Goal: Find specific page/section: Find specific page/section

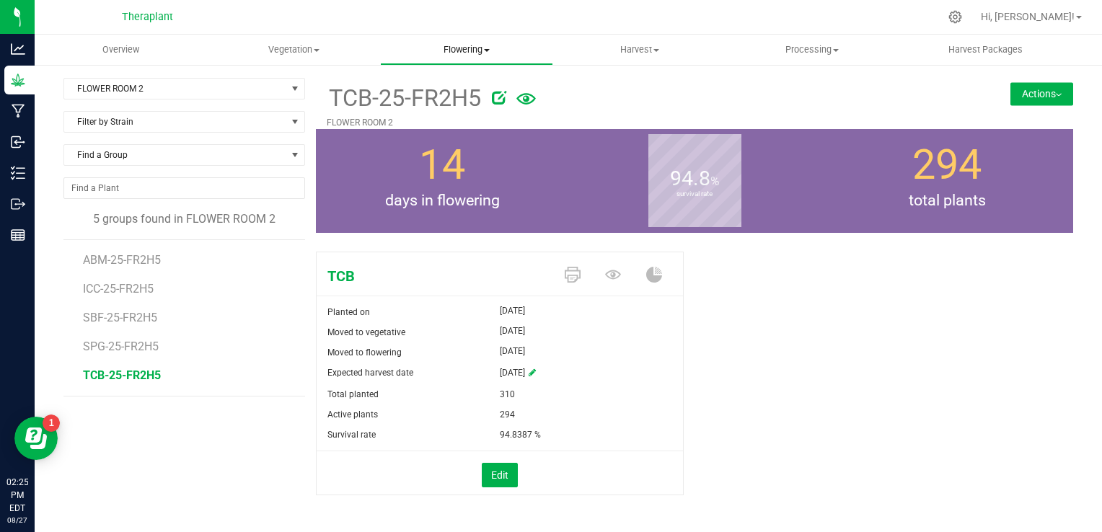
click at [455, 47] on span "Flowering" at bounding box center [467, 49] width 172 height 13
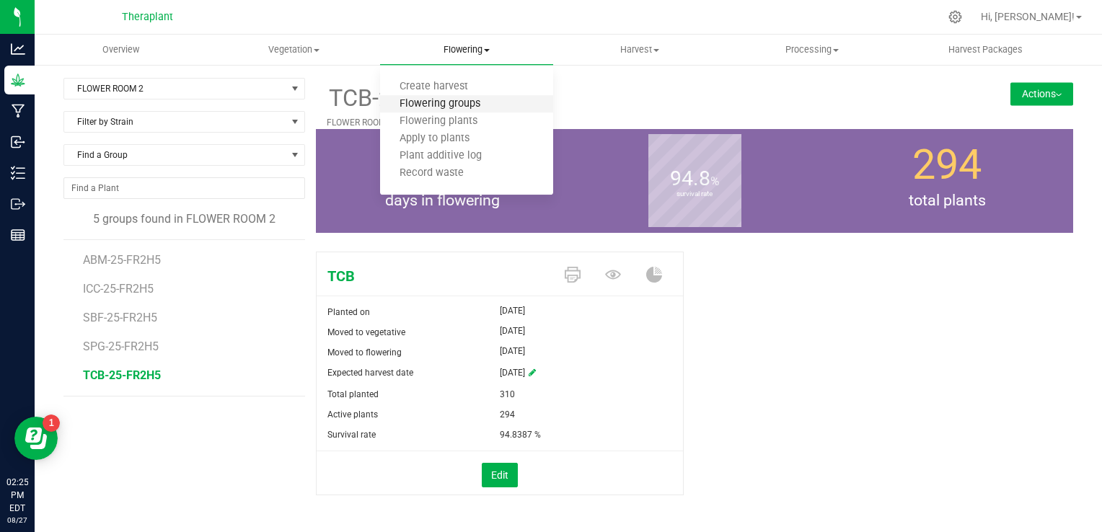
click at [441, 105] on span "Flowering groups" at bounding box center [440, 104] width 120 height 12
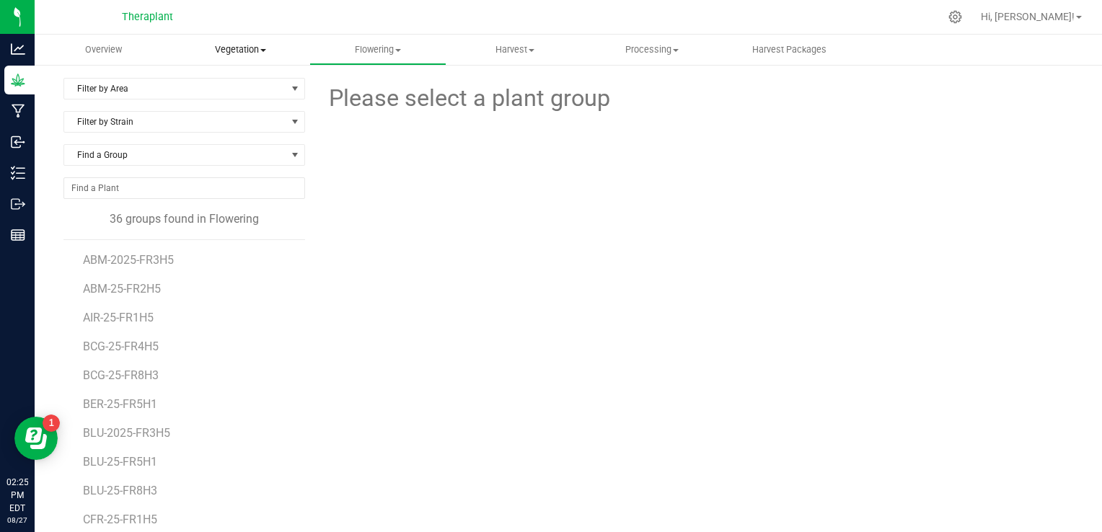
click at [251, 51] on span "Vegetation" at bounding box center [240, 49] width 136 height 13
click at [248, 129] on li "Mother groups" at bounding box center [240, 121] width 137 height 17
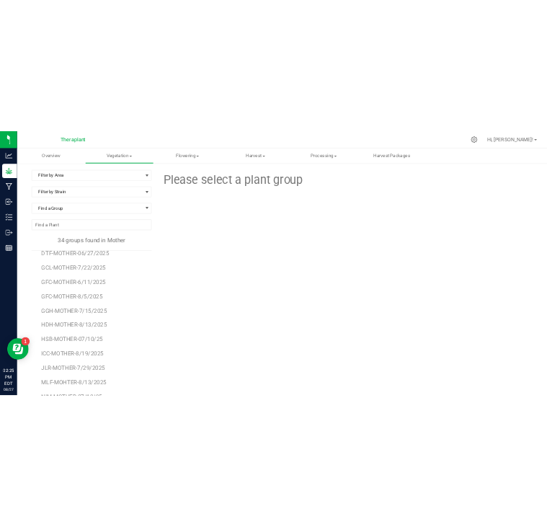
scroll to position [333, 0]
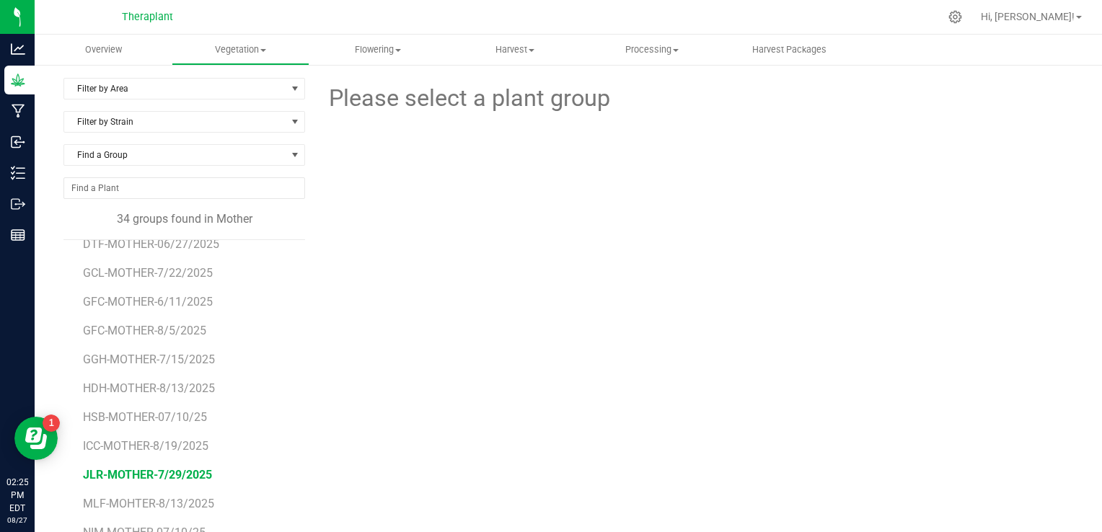
click at [143, 471] on span "JLR-MOTHER-7/29/2025" at bounding box center [147, 475] width 129 height 14
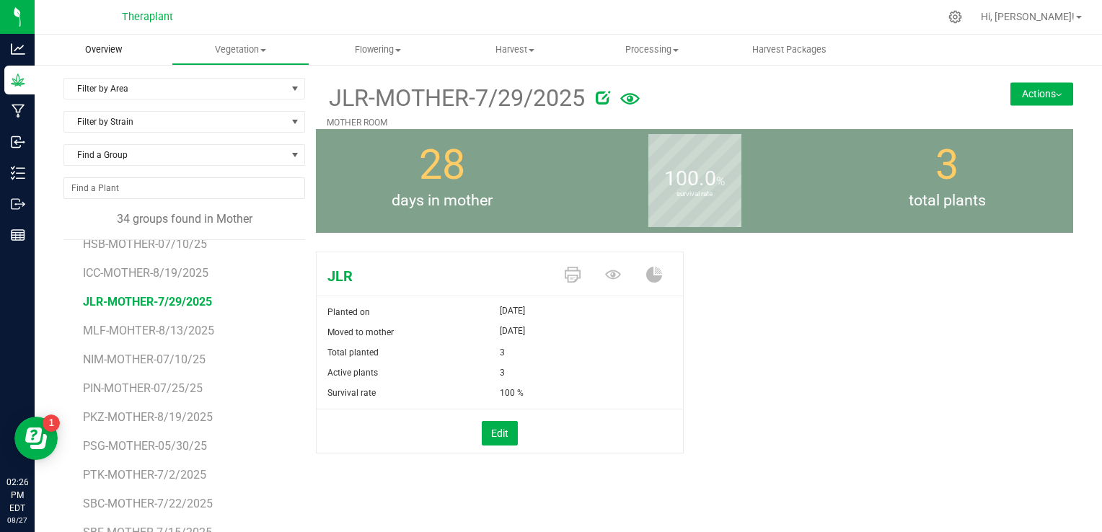
scroll to position [333, 0]
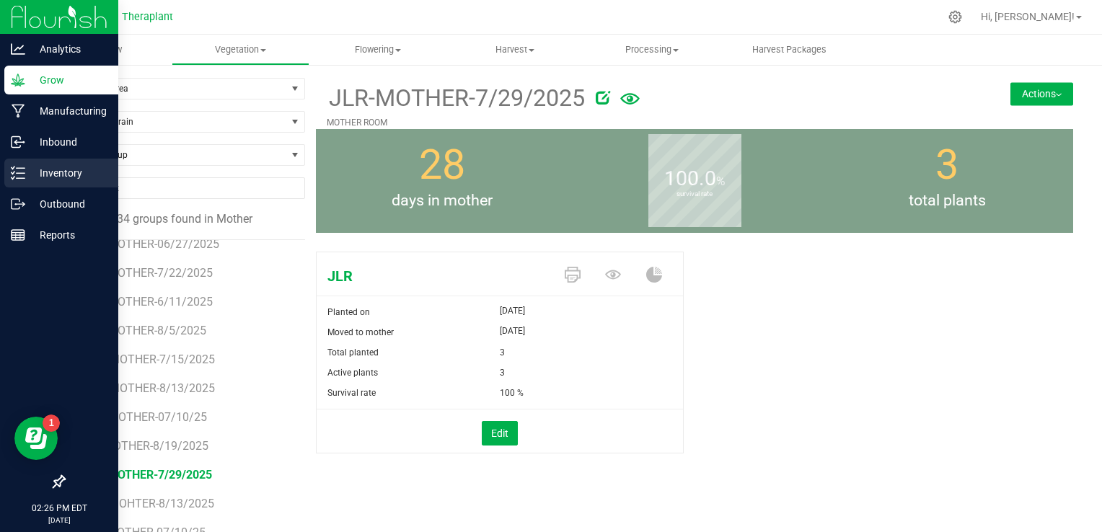
click at [21, 161] on div "Inventory" at bounding box center [61, 173] width 114 height 29
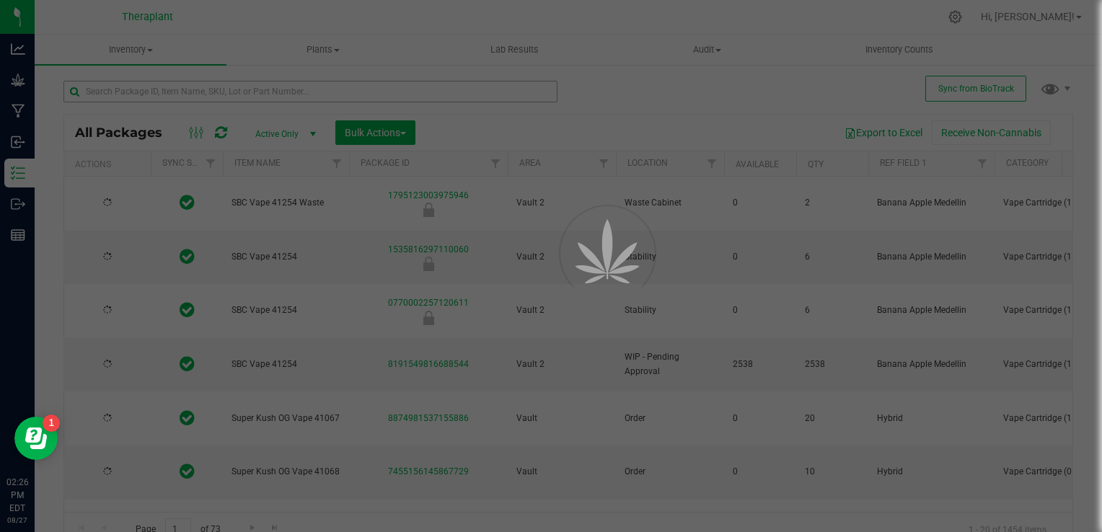
click at [254, 97] on div at bounding box center [551, 266] width 1102 height 532
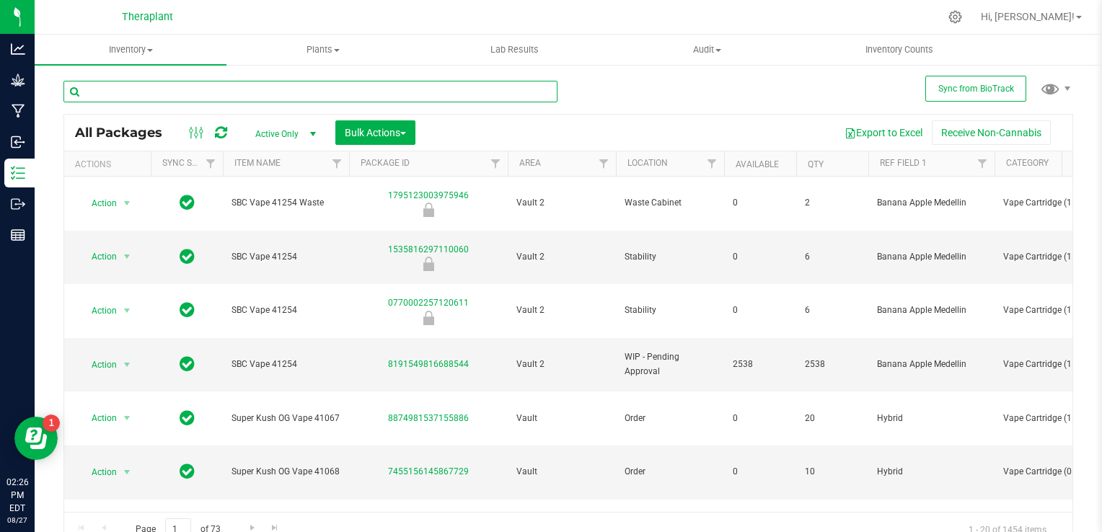
click at [254, 97] on input "text" at bounding box center [310, 92] width 494 height 22
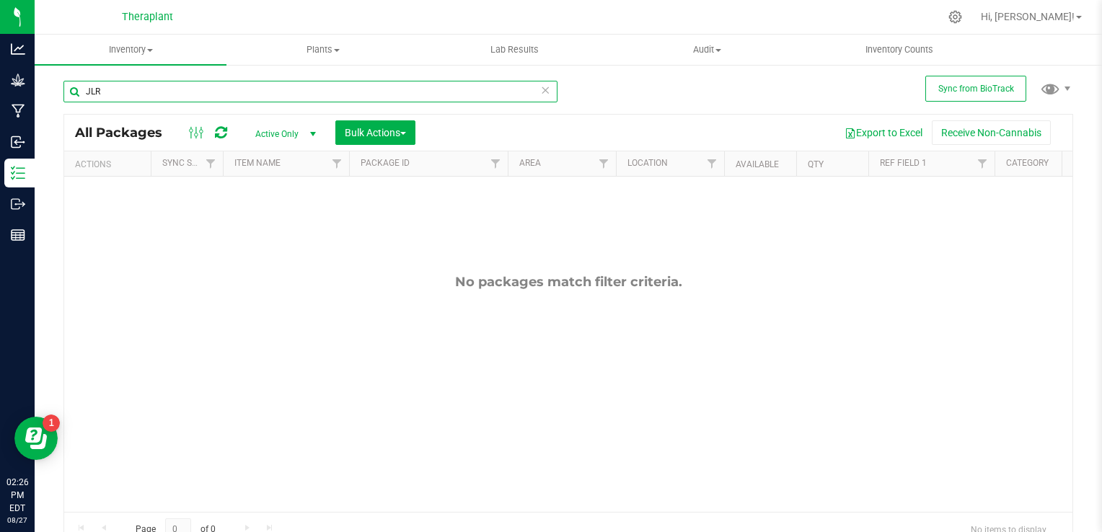
type input "JLR"
